Goal: Information Seeking & Learning: Learn about a topic

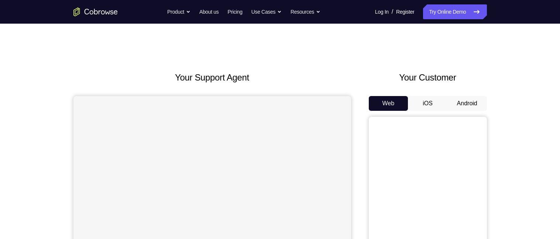
click at [455, 107] on button "Android" at bounding box center [466, 103] width 39 height 15
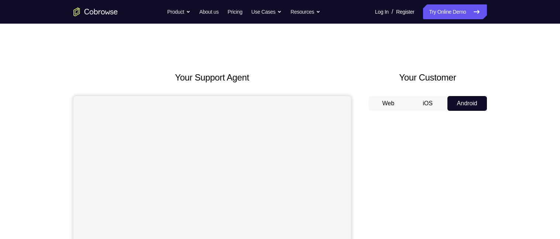
click at [379, 97] on button "Web" at bounding box center [388, 103] width 39 height 15
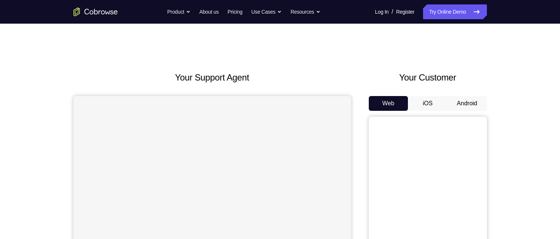
click at [459, 98] on button "Android" at bounding box center [466, 103] width 39 height 15
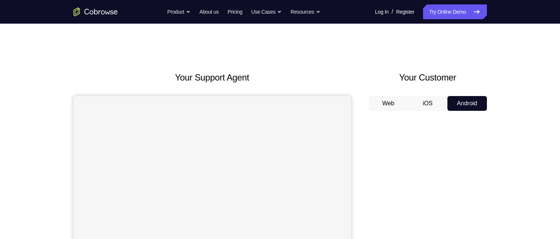
click at [383, 108] on button "Web" at bounding box center [388, 103] width 39 height 15
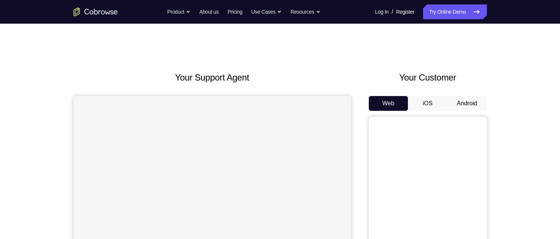
click at [464, 102] on button "Android" at bounding box center [466, 103] width 39 height 15
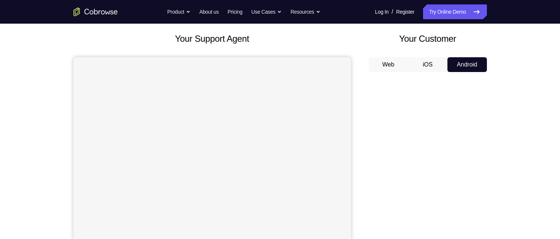
scroll to position [38, 0]
click at [382, 63] on button "Web" at bounding box center [388, 65] width 39 height 15
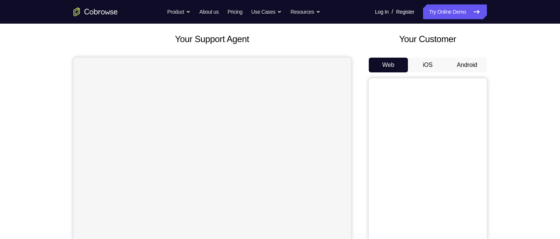
click at [472, 62] on button "Android" at bounding box center [466, 65] width 39 height 15
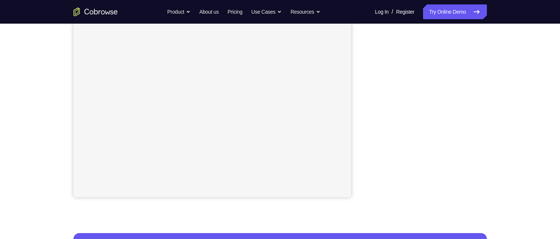
scroll to position [145, 0]
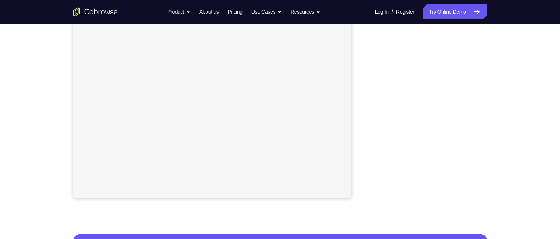
click at [369, 66] on div at bounding box center [428, 85] width 118 height 227
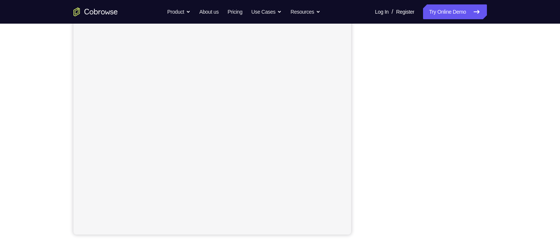
scroll to position [108, 0]
